Goal: Check status: Check status

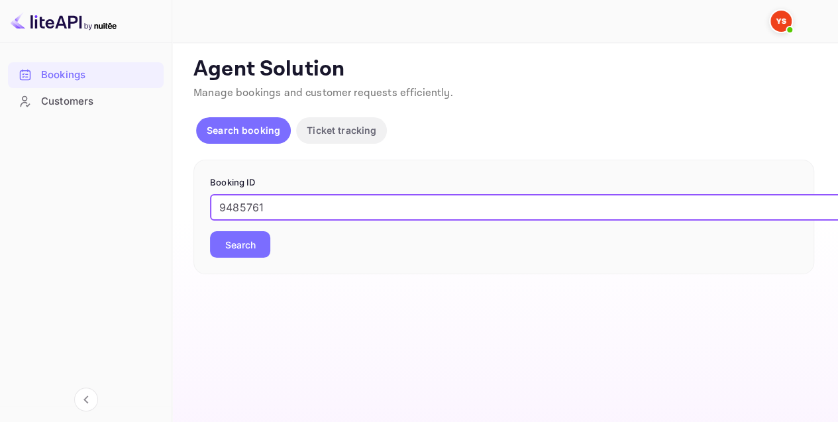
type input "9485761"
click at [262, 239] on button "Search" at bounding box center [240, 244] width 60 height 27
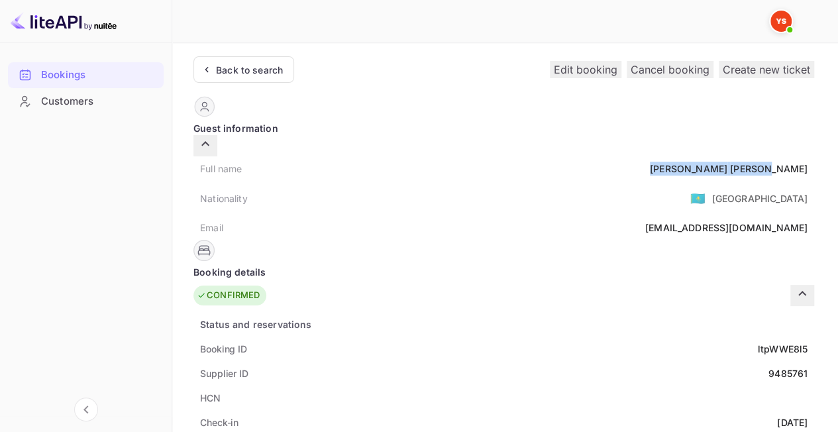
drag, startPoint x: 431, startPoint y: 151, endPoint x: 484, endPoint y: 167, distance: 56.0
click at [484, 167] on div "Full name [PERSON_NAME]" at bounding box center [503, 168] width 621 height 25
copy div "[PERSON_NAME]"
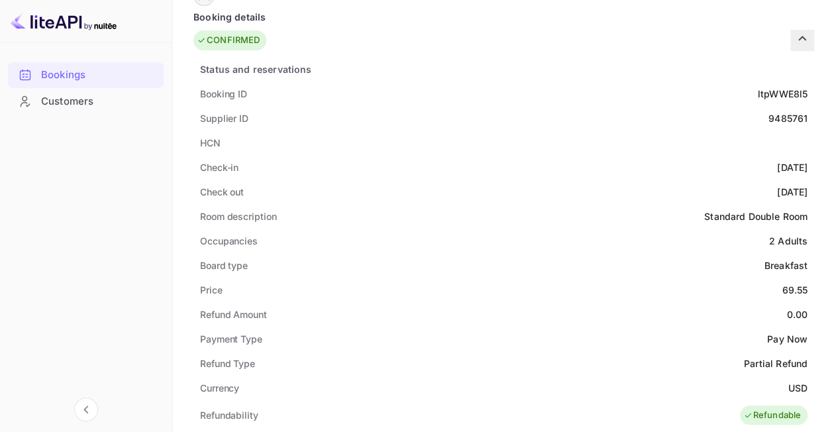
scroll to position [331, 0]
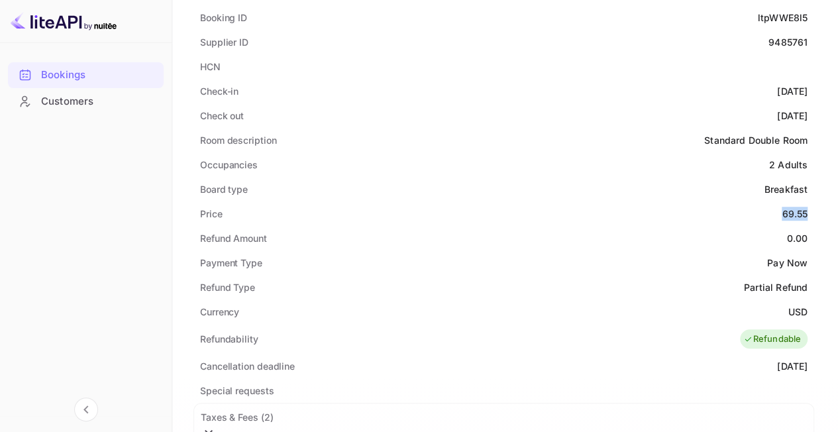
drag, startPoint x: 457, startPoint y: 188, endPoint x: 488, endPoint y: 193, distance: 30.9
click at [488, 201] on div "Price 69.55" at bounding box center [503, 213] width 621 height 25
copy div "69.55"
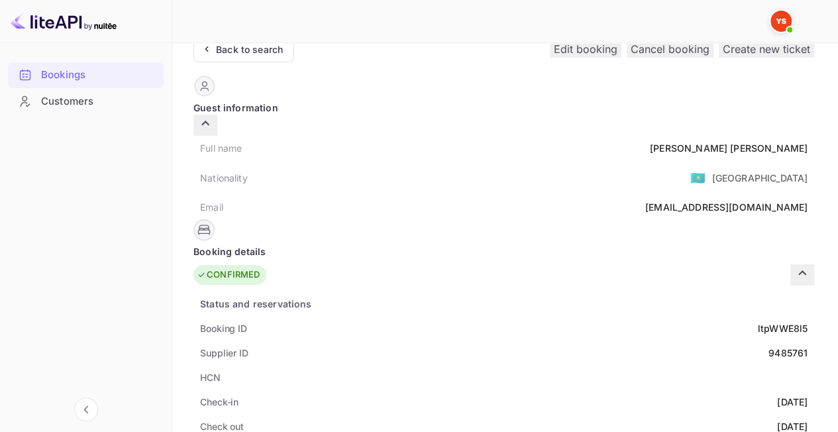
scroll to position [0, 0]
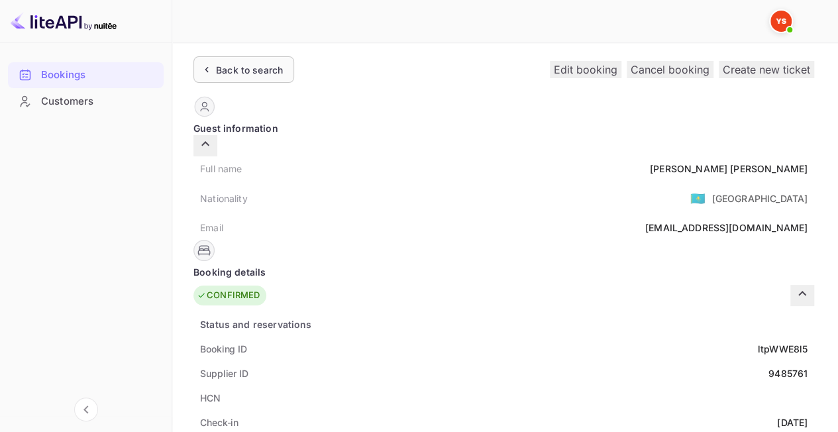
click at [258, 65] on div "Back to search" at bounding box center [249, 70] width 67 height 14
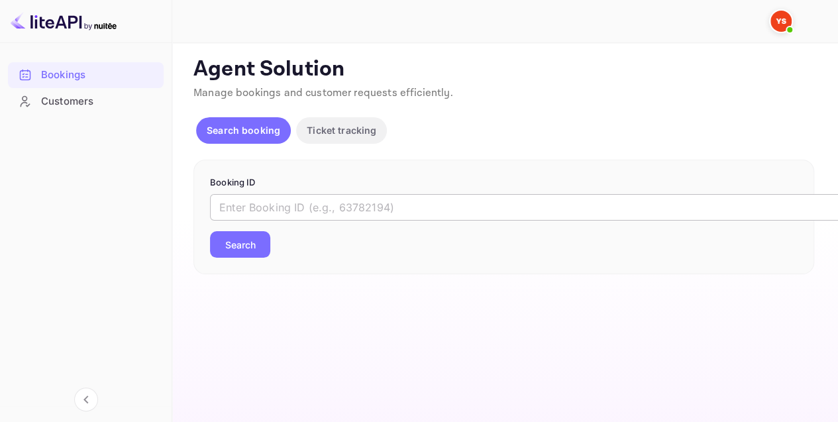
click at [274, 200] on input "text" at bounding box center [541, 207] width 663 height 27
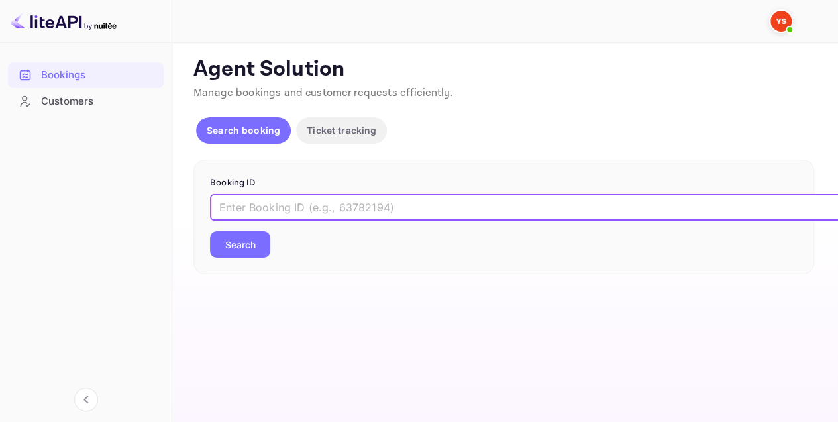
paste input "9385869"
type input "9385869"
click at [262, 235] on button "Search" at bounding box center [240, 244] width 60 height 27
